Goal: Information Seeking & Learning: Find specific fact

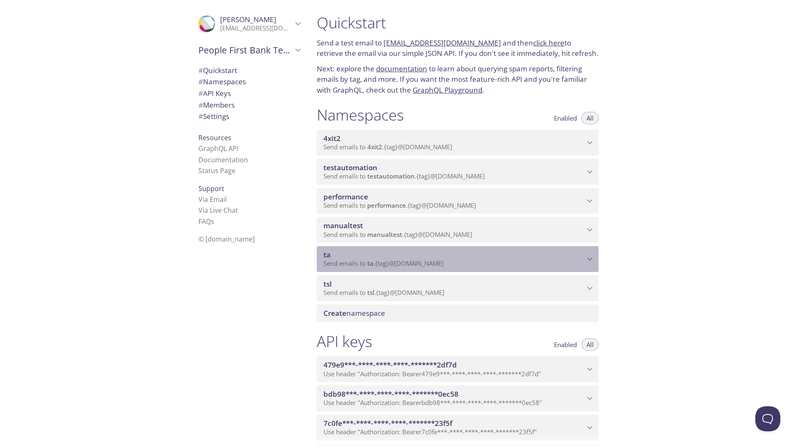
click at [590, 262] on icon "ta namespace" at bounding box center [589, 258] width 11 height 11
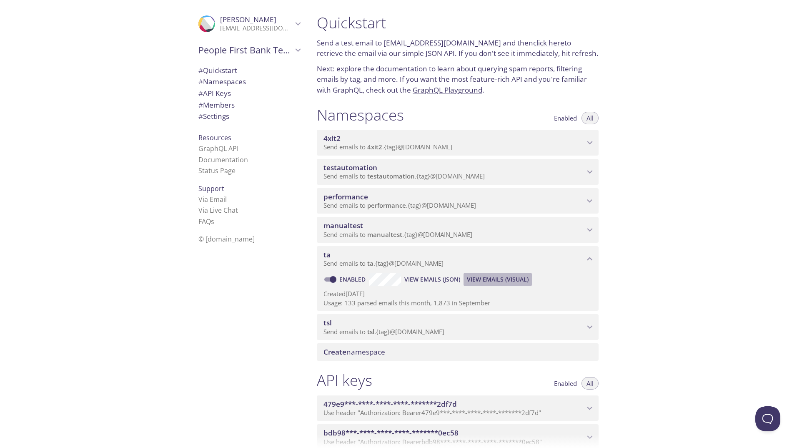
click at [480, 278] on span "View Emails (Visual)" at bounding box center [498, 279] width 62 height 10
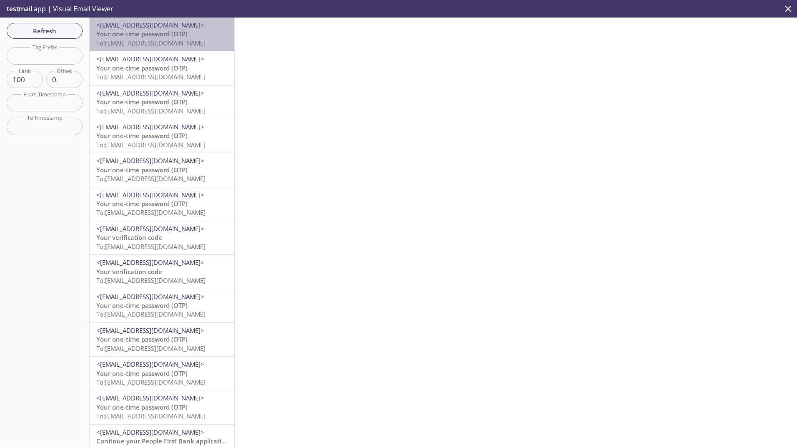
click at [166, 29] on span "<[EMAIL_ADDRESS][DOMAIN_NAME]>" at bounding box center [161, 25] width 131 height 9
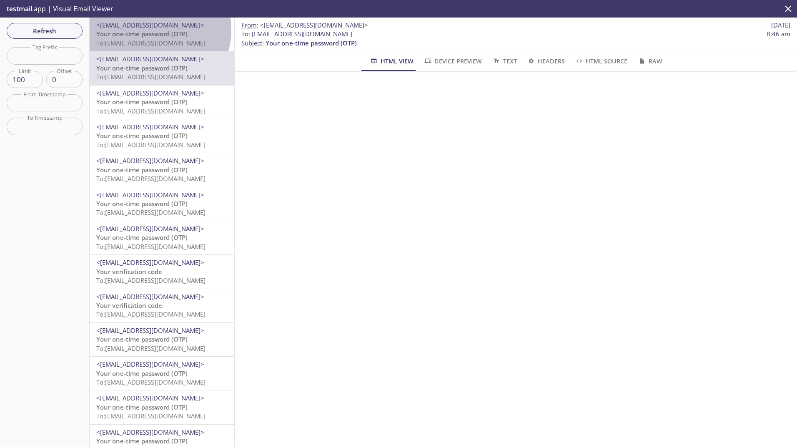
click at [151, 30] on span "Your one-time password (OTP)" at bounding box center [141, 34] width 91 height 8
